Goal: Task Accomplishment & Management: Complete application form

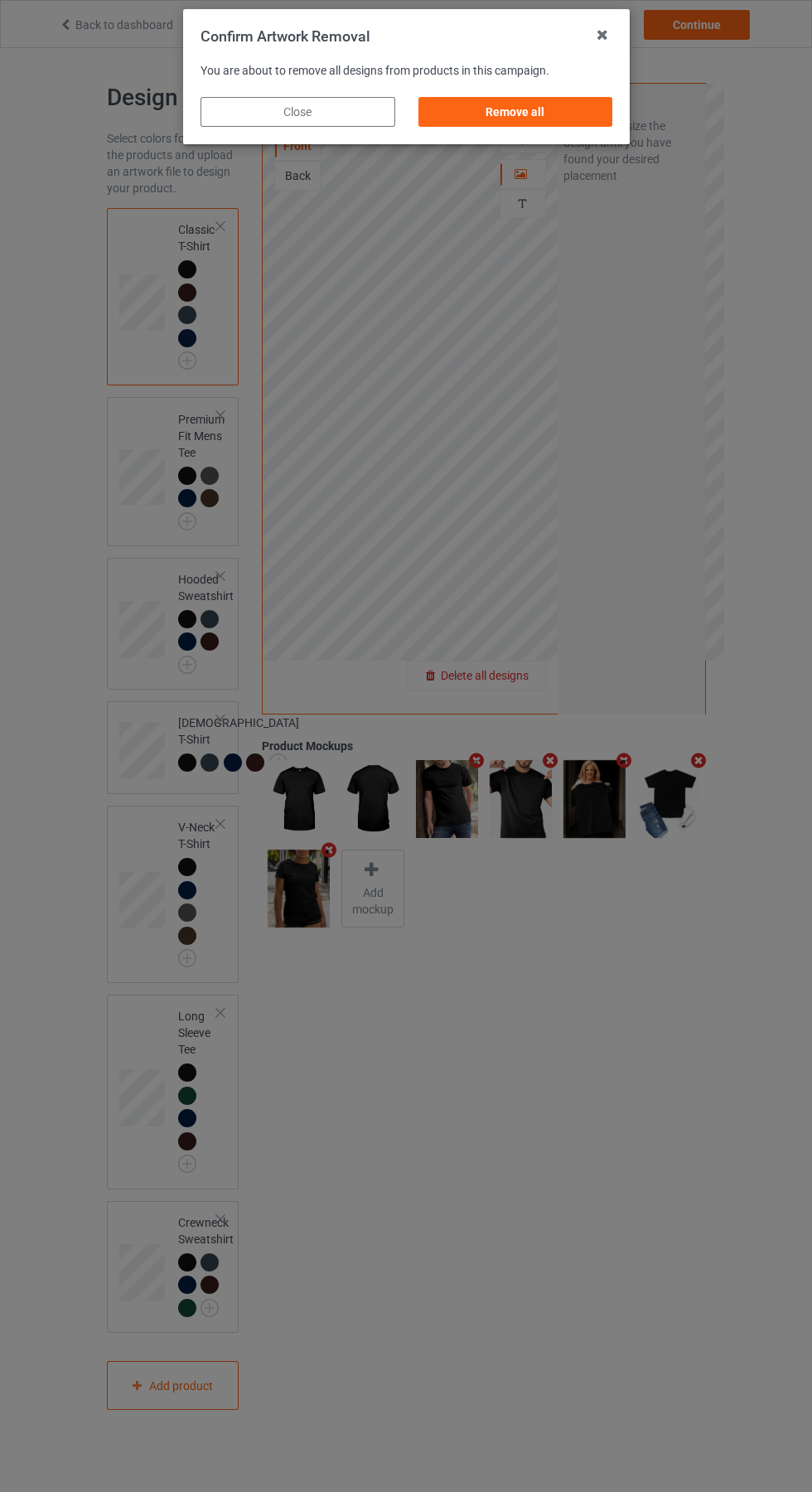
click at [521, 114] on div "Remove all" at bounding box center [514, 112] width 194 height 29
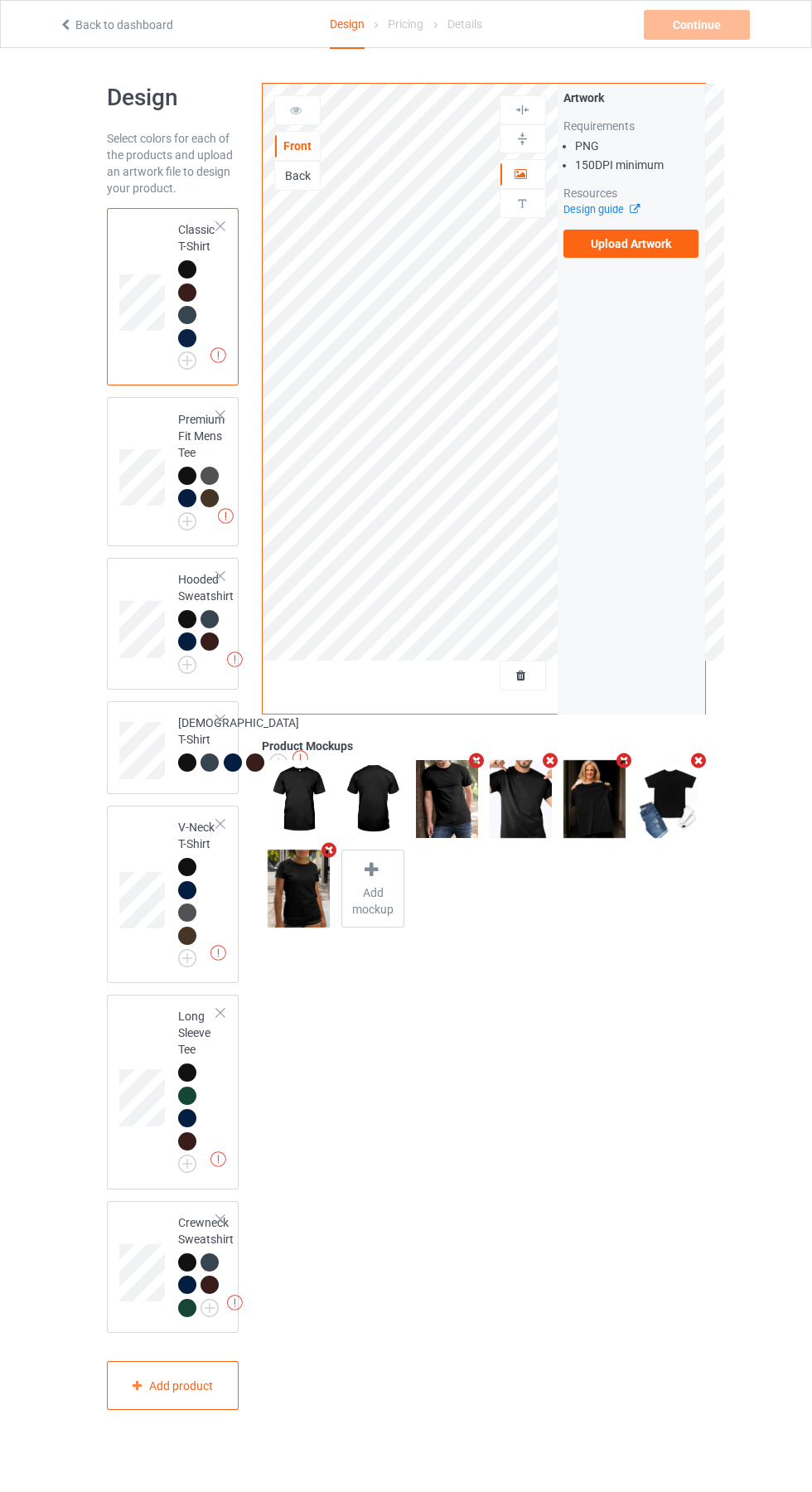
click at [642, 244] on label "Upload Artwork" at bounding box center [631, 244] width 135 height 28
click at [0, 0] on input "Upload Artwork" at bounding box center [0, 0] width 0 height 0
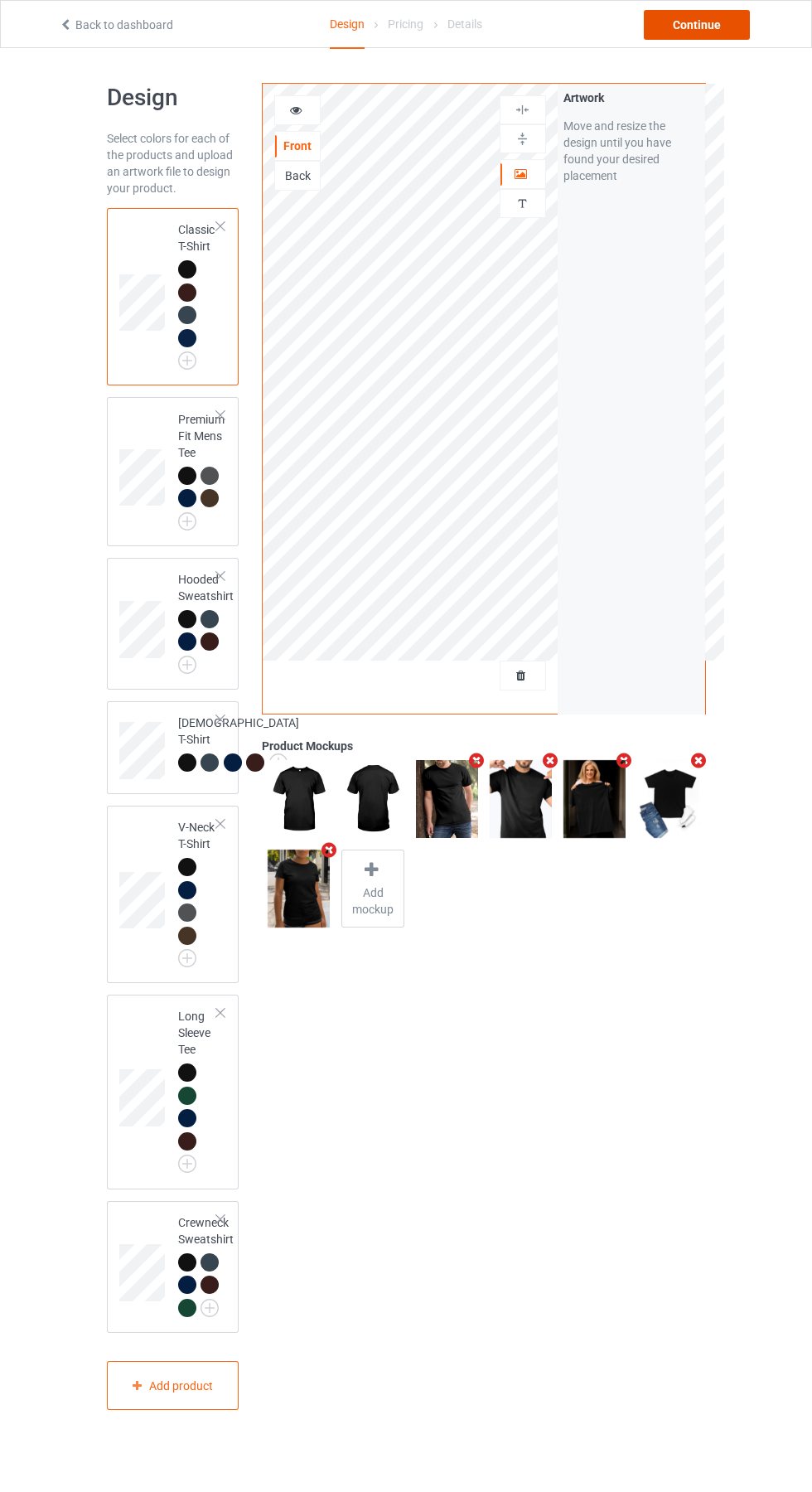
click at [707, 35] on div "Continue" at bounding box center [697, 25] width 106 height 29
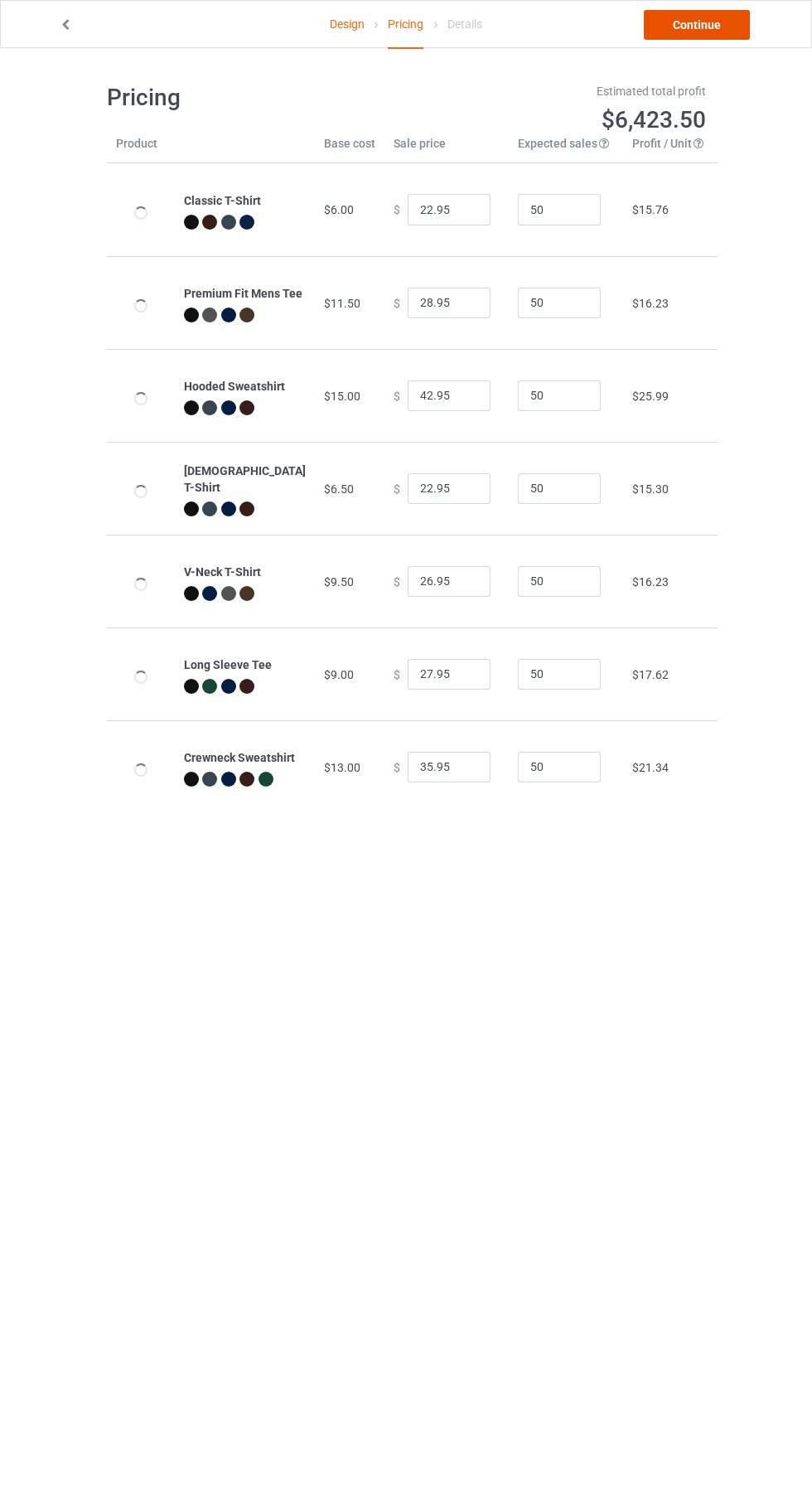
click at [731, 31] on link "Continue" at bounding box center [697, 25] width 106 height 29
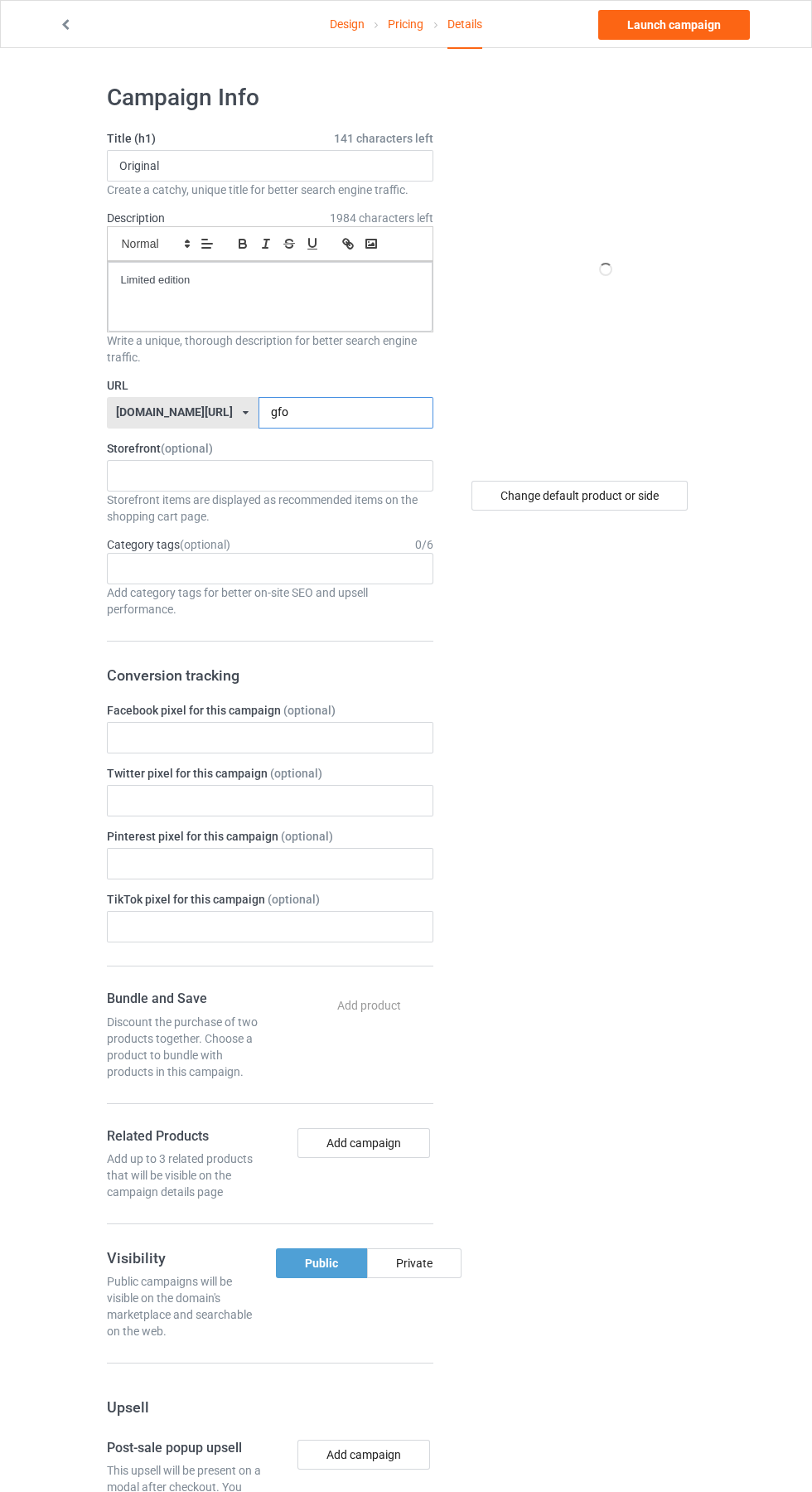
click at [291, 417] on input "gfo" at bounding box center [346, 413] width 175 height 31
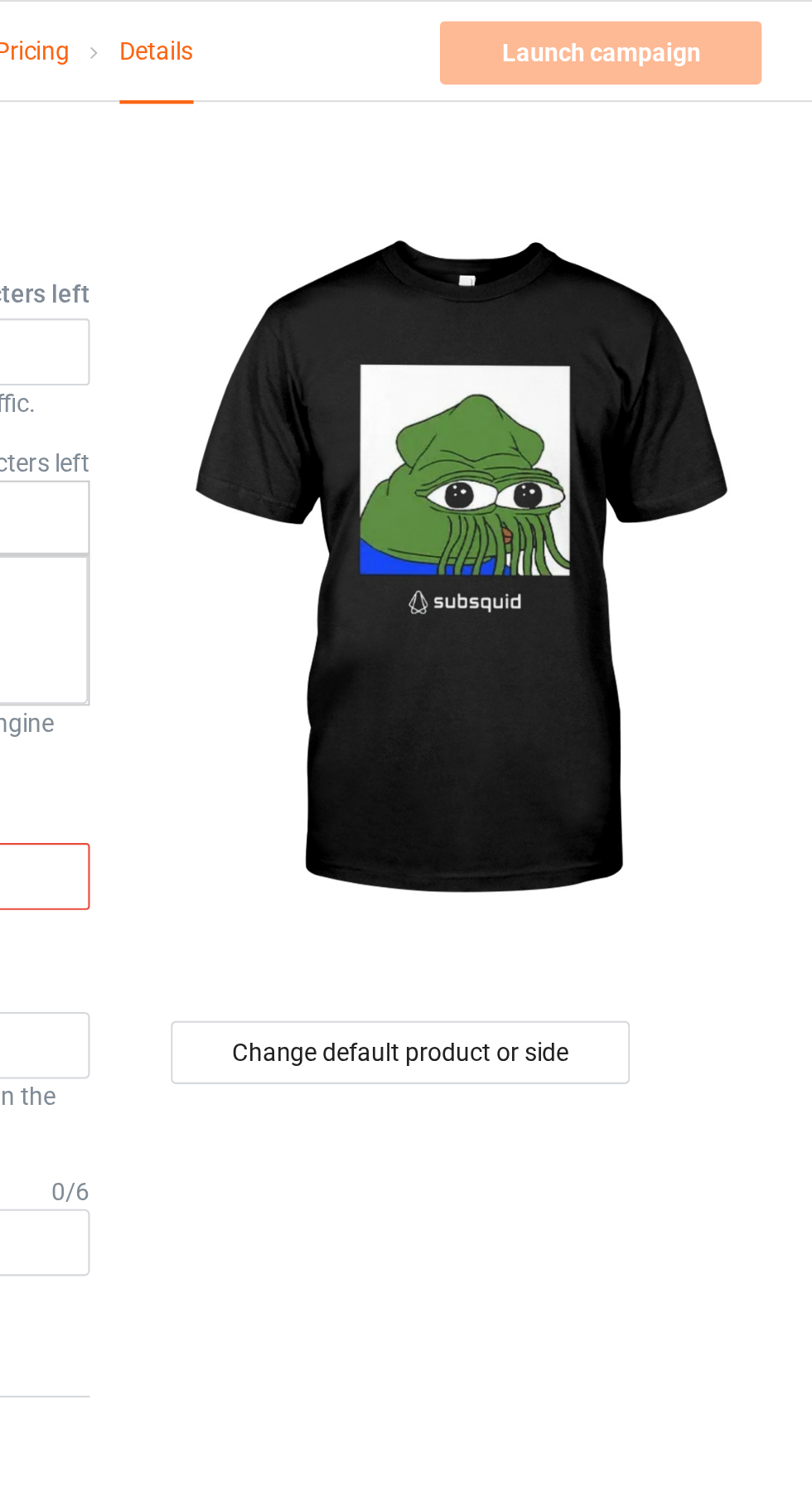
type input "gfd"
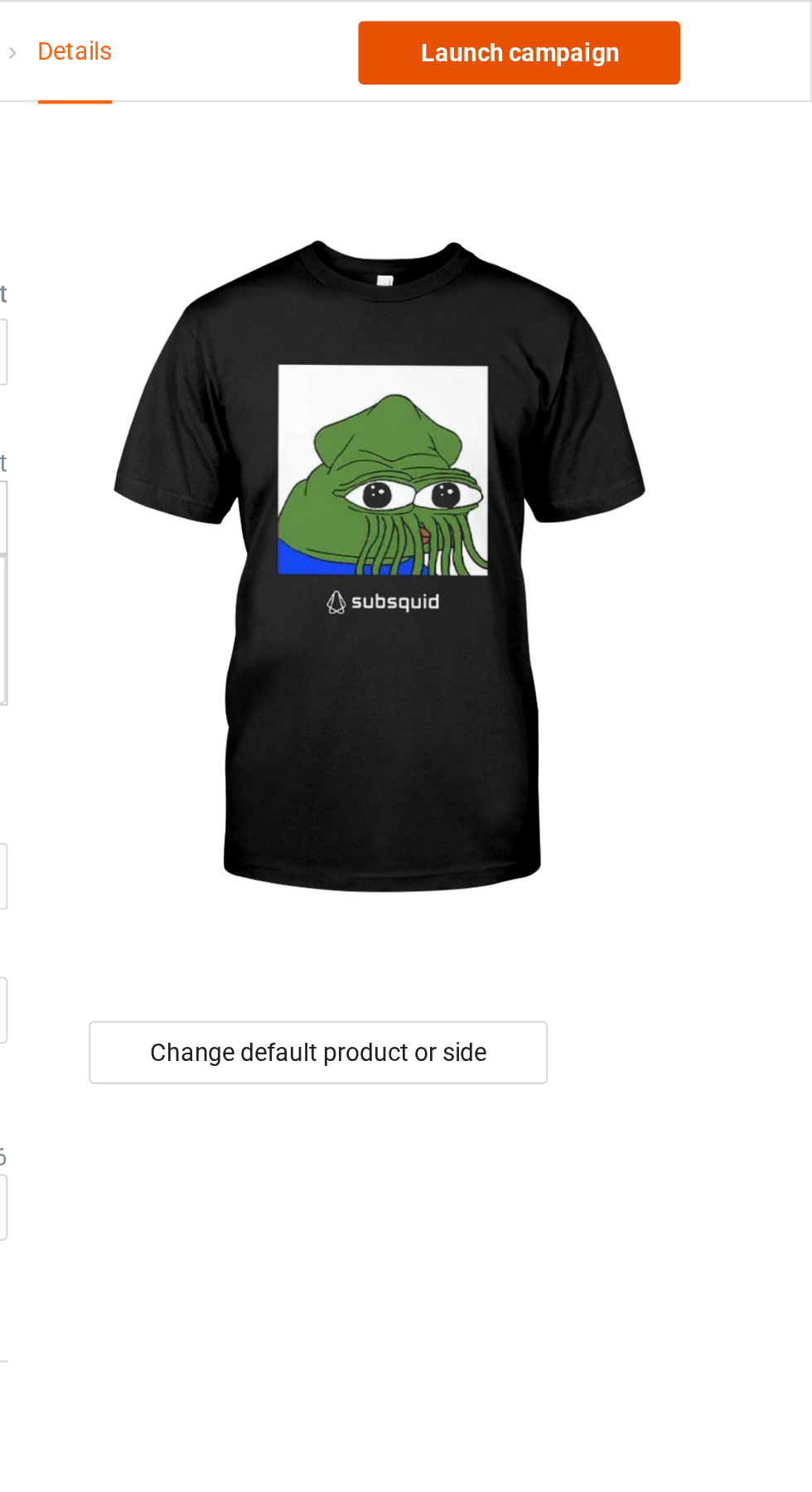
click at [688, 26] on link "Launch campaign" at bounding box center [674, 25] width 151 height 29
